Goal: Check status: Check status

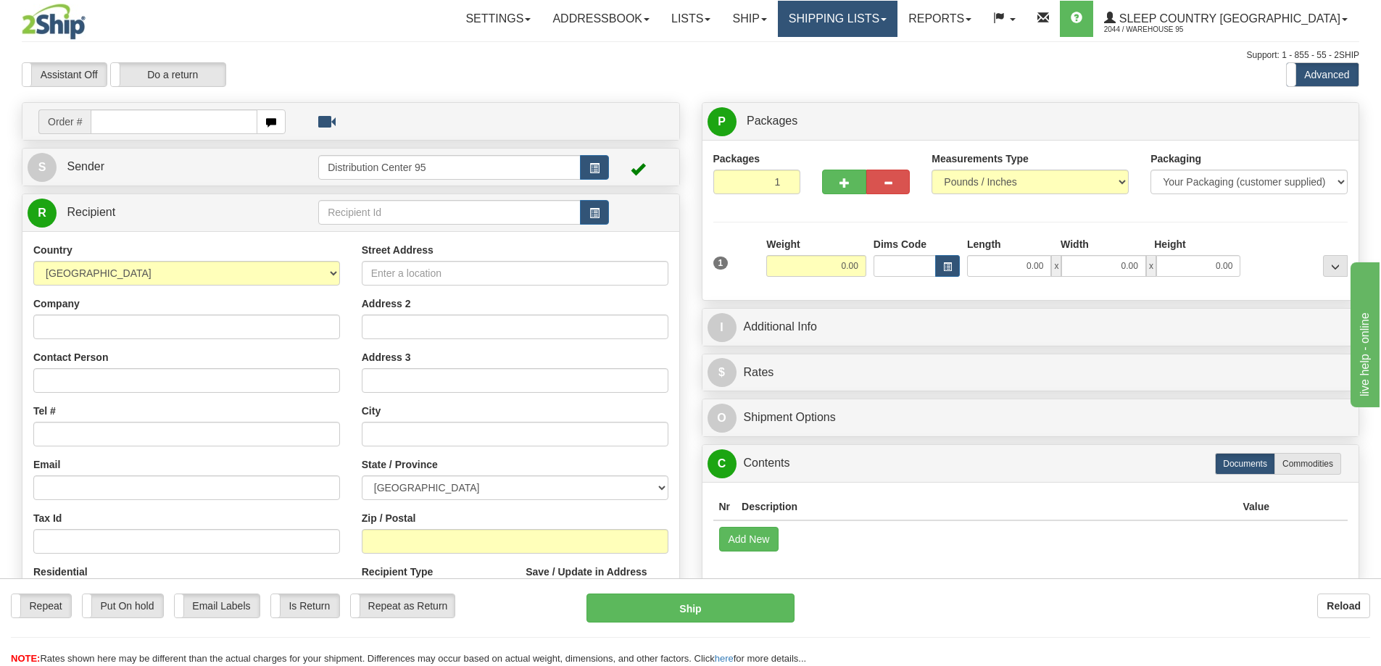
click at [897, 22] on link "Shipping lists" at bounding box center [838, 19] width 120 height 36
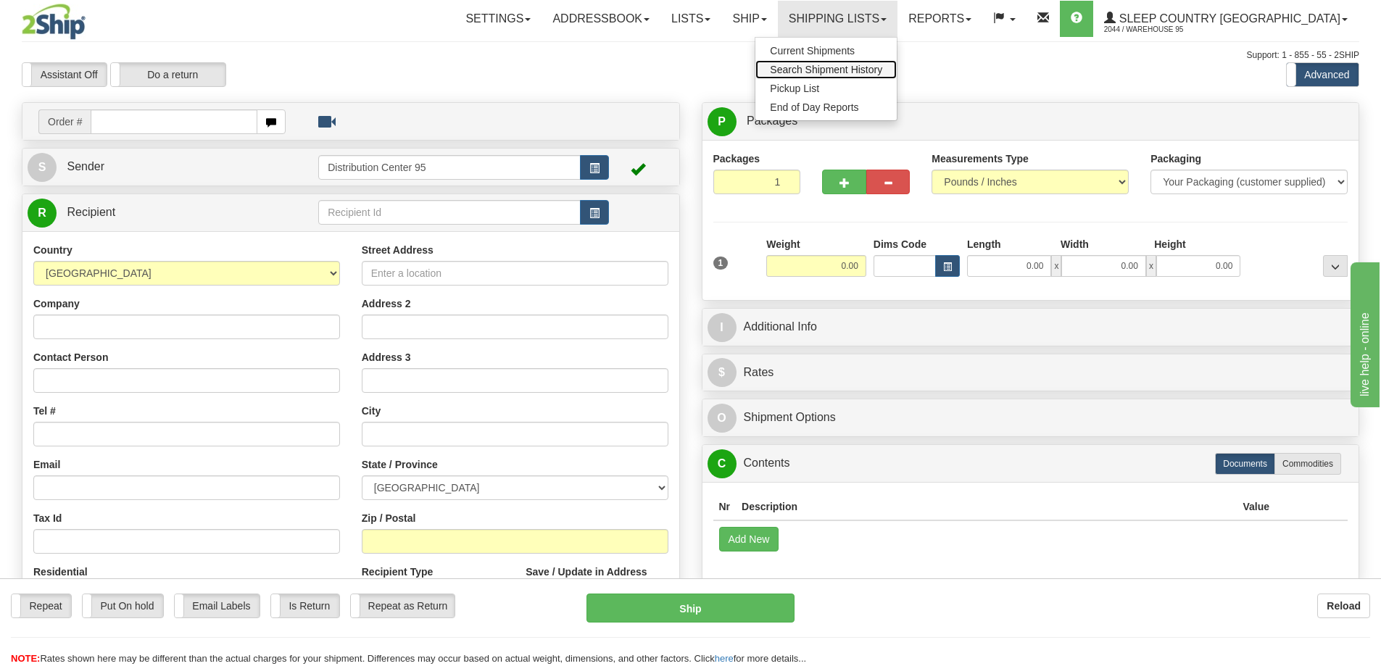
click at [856, 69] on span "Search Shipment History" at bounding box center [826, 70] width 112 height 12
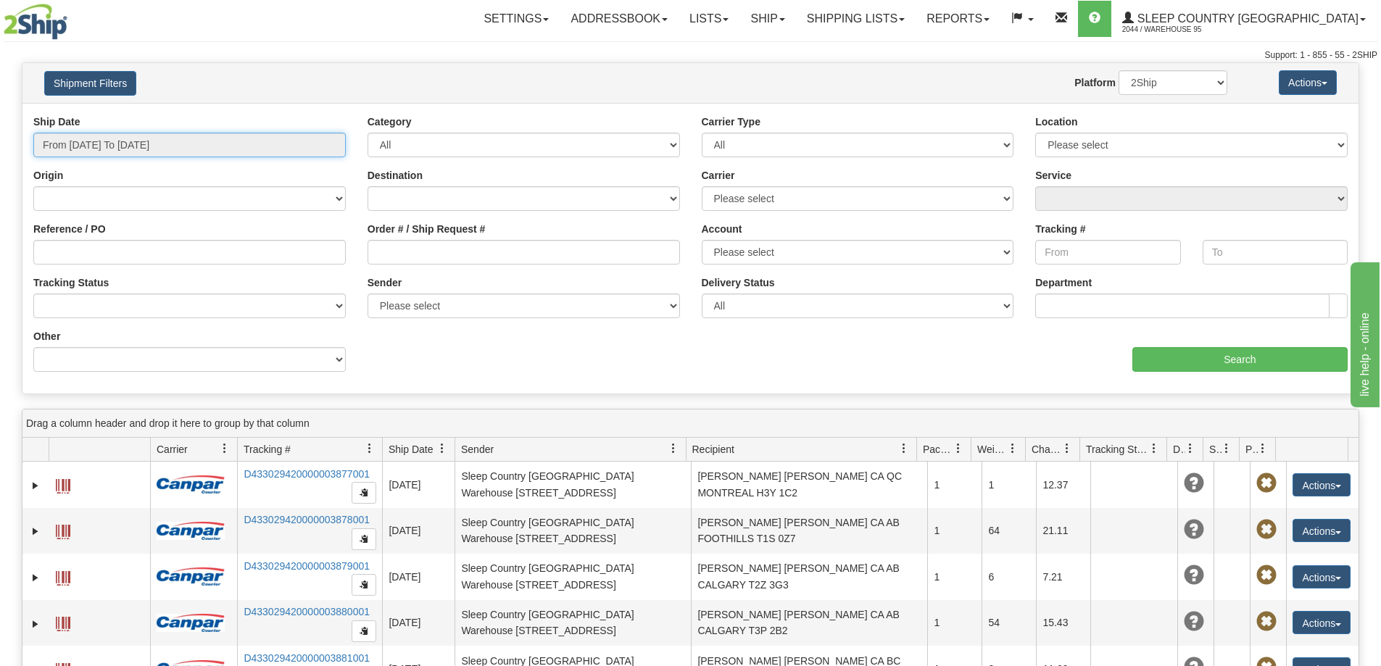
click at [111, 146] on input "From 09/11/2025 To 09/12/2025" at bounding box center [189, 145] width 312 height 25
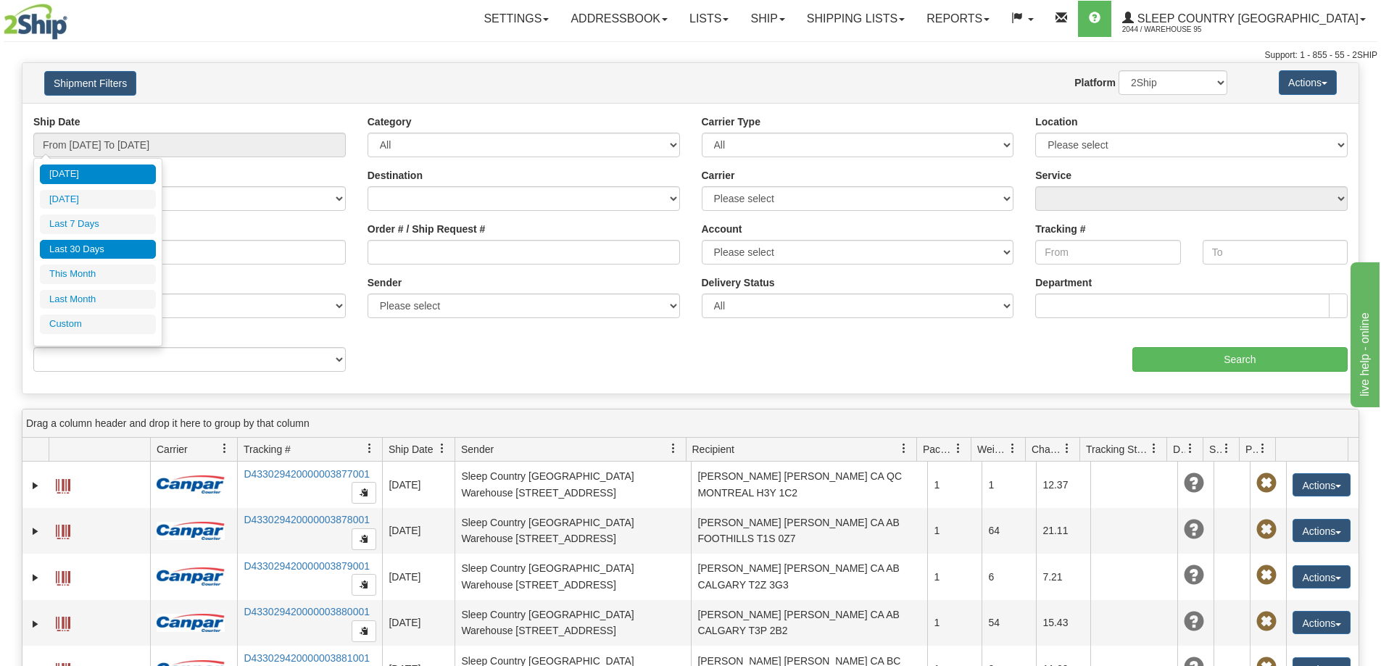
click at [121, 253] on li "Last 30 Days" at bounding box center [98, 250] width 116 height 20
type input "From 08/14/2025 To 09/12/2025"
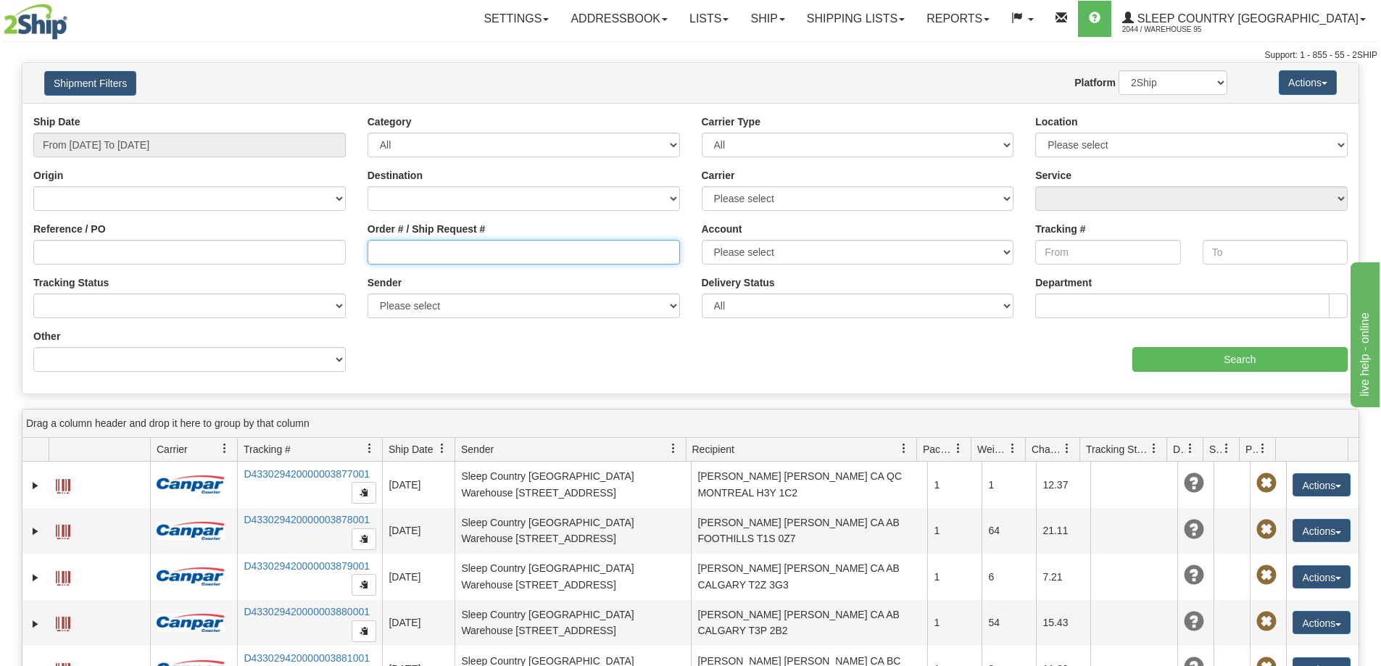
click at [573, 254] on input "Order # / Ship Request #" at bounding box center [523, 252] width 312 height 25
click at [565, 252] on input "Order # / Ship Request #" at bounding box center [523, 252] width 312 height 25
paste input "9000I058436"
type input "9000I058436"
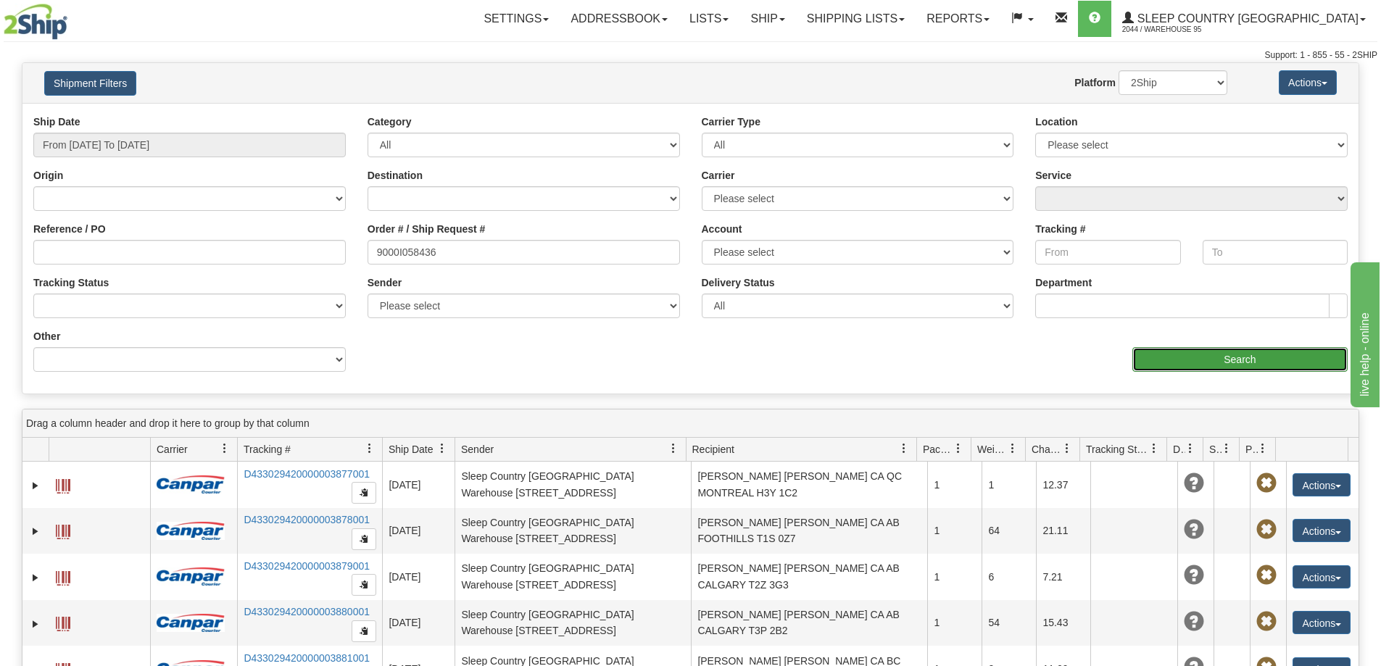
click at [1233, 362] on input "Search" at bounding box center [1239, 359] width 215 height 25
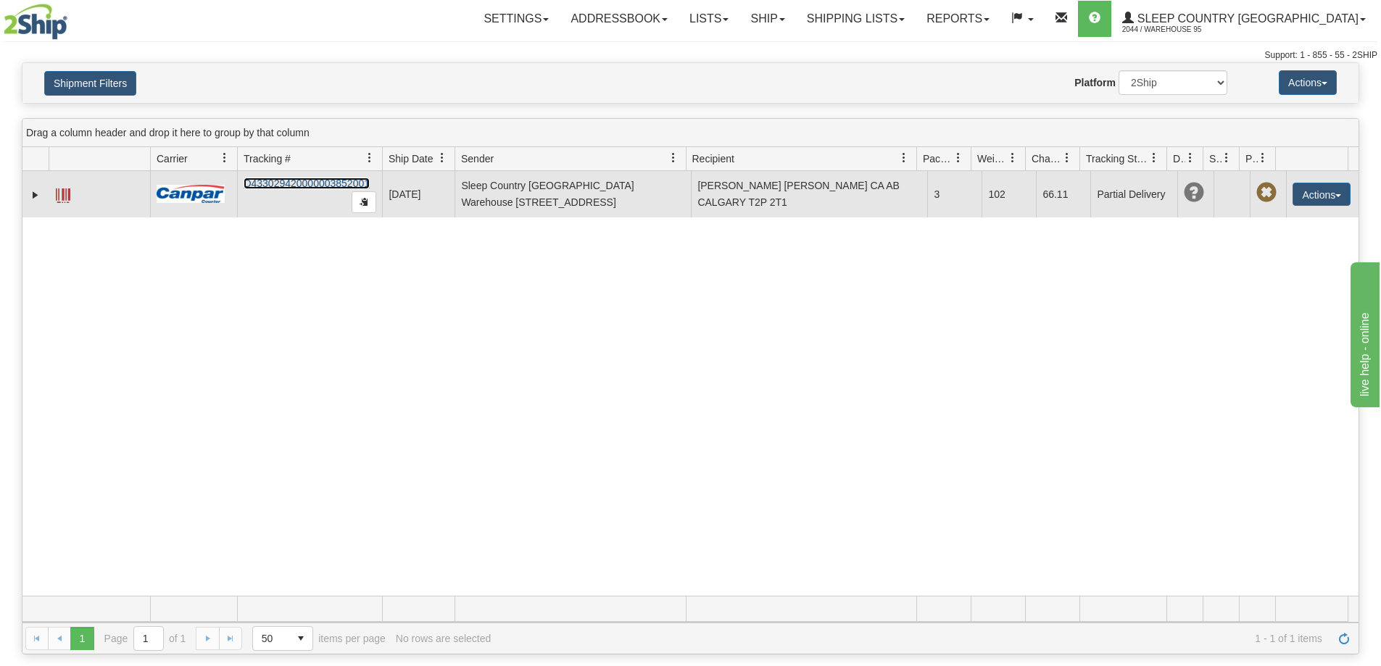
click at [312, 182] on link "D433029420000003852001" at bounding box center [306, 184] width 126 height 12
